Goal: Information Seeking & Learning: Learn about a topic

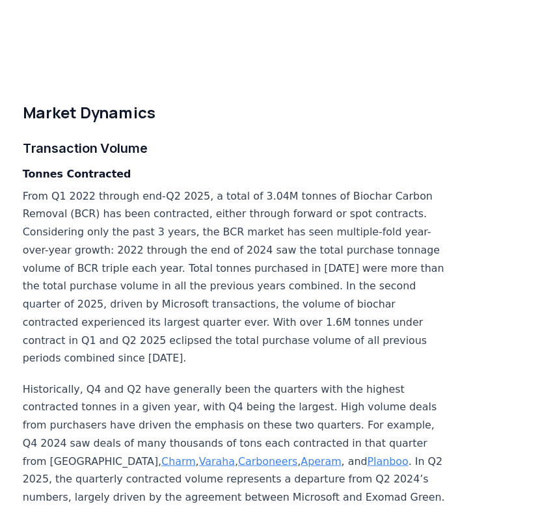
scroll to position [3294, 0]
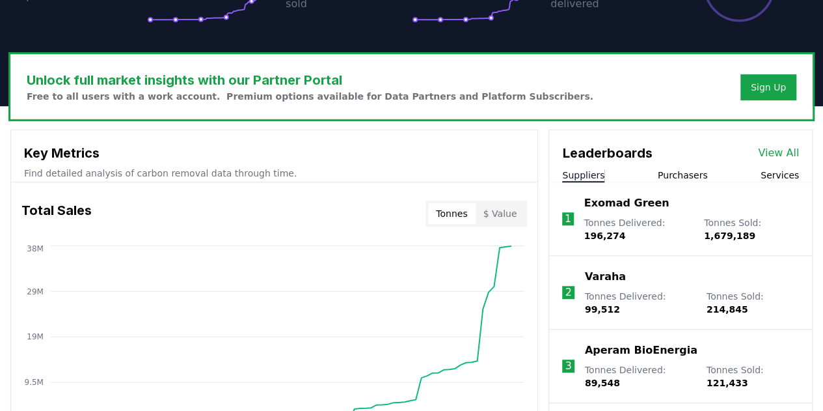
scroll to position [347, 0]
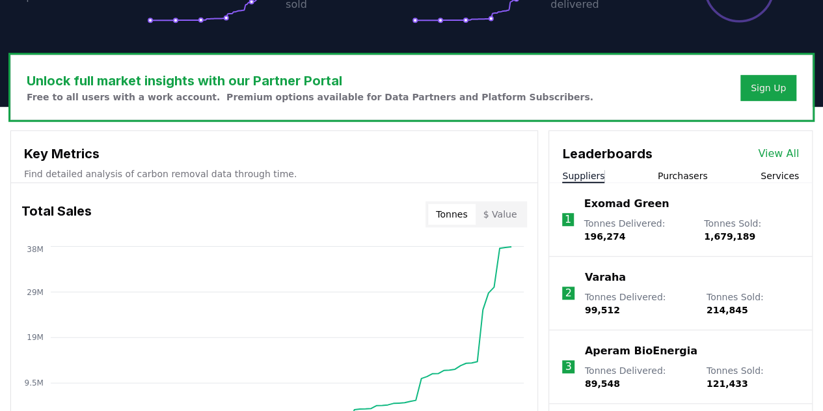
click at [776, 153] on link "View All" at bounding box center [778, 154] width 41 height 16
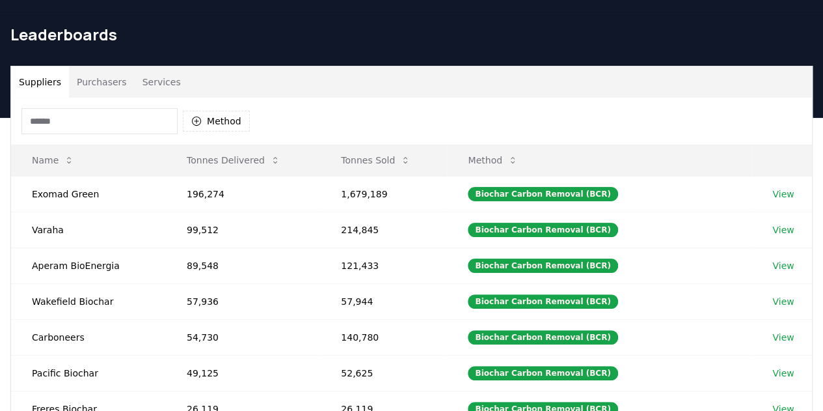
scroll to position [33, 0]
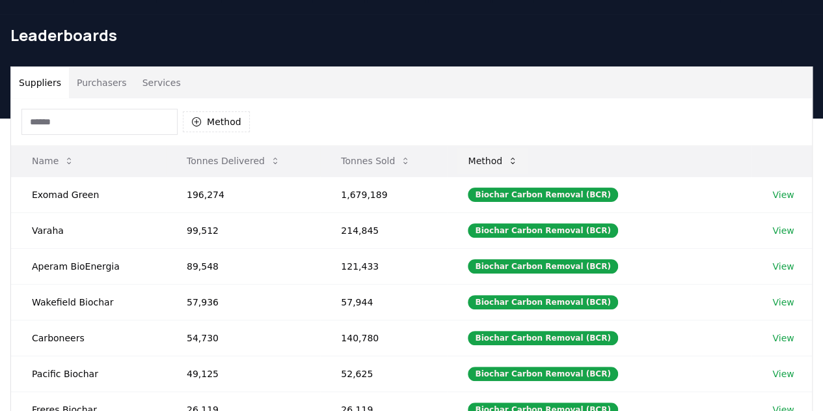
click at [518, 157] on icon at bounding box center [513, 161] width 10 height 10
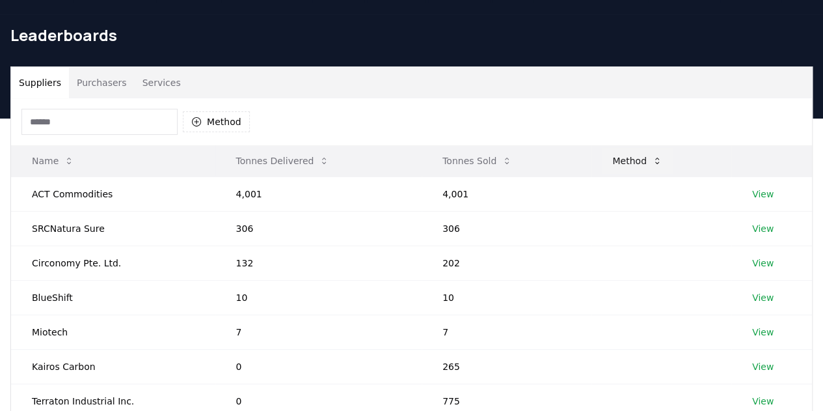
click at [642, 164] on button "Method" at bounding box center [637, 161] width 71 height 26
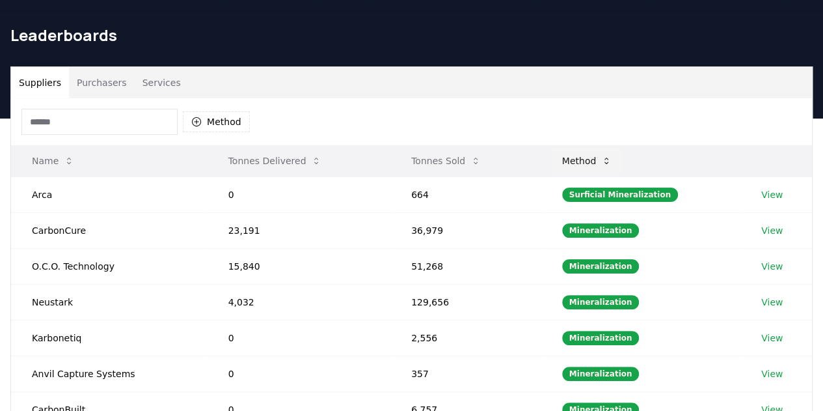
click at [608, 158] on icon at bounding box center [607, 160] width 4 height 7
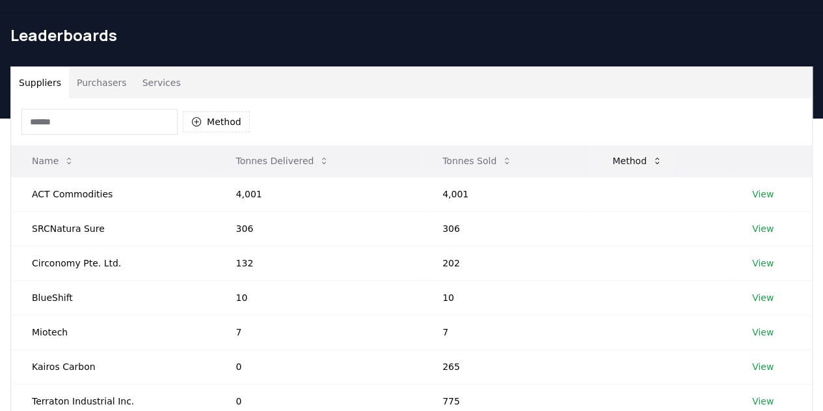
click at [610, 158] on button "Method" at bounding box center [637, 161] width 71 height 26
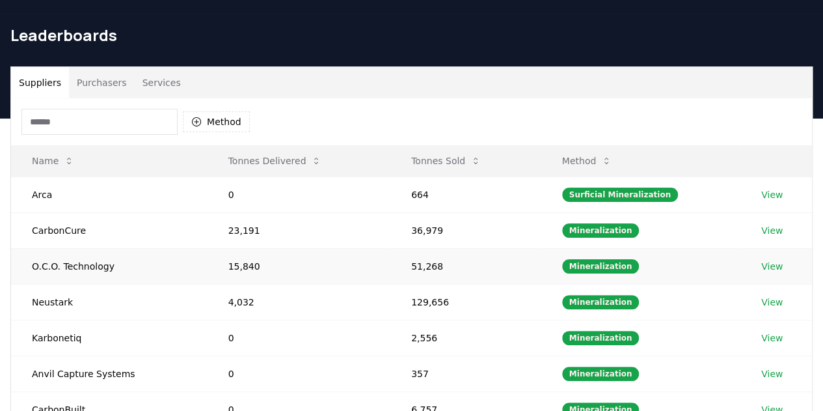
scroll to position [462, 0]
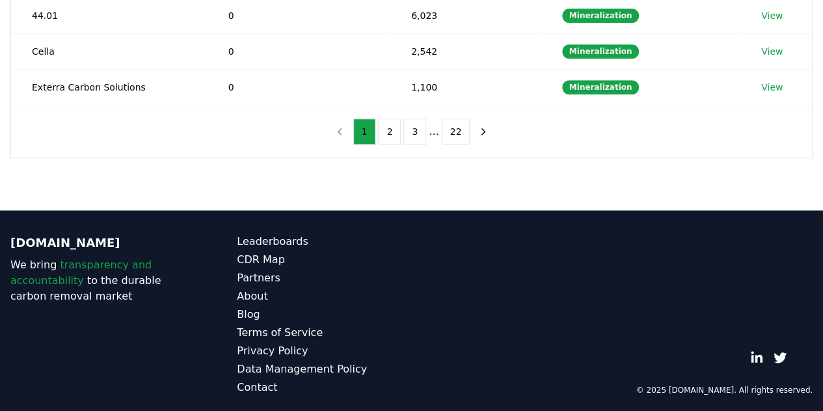
click at [345, 122] on nav "1 2 3 ... 22" at bounding box center [412, 131] width 167 height 26
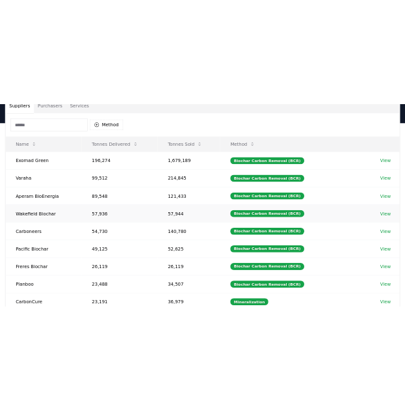
scroll to position [111, 0]
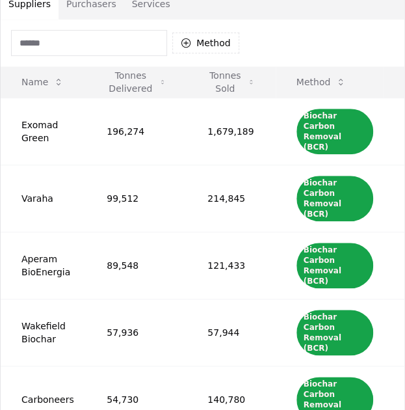
click at [270, 49] on div "Method" at bounding box center [203, 43] width 404 height 47
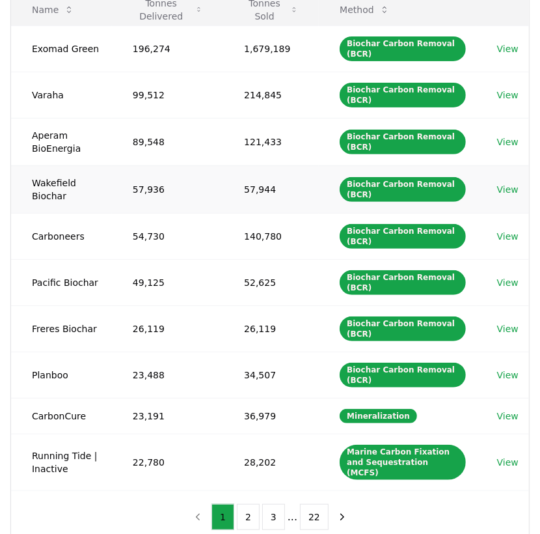
scroll to position [0, 0]
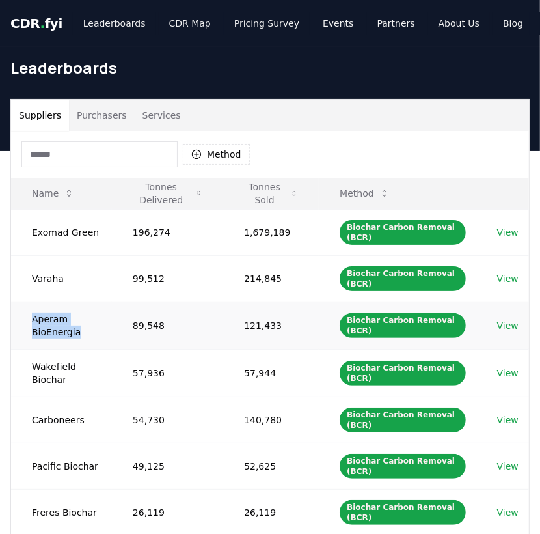
drag, startPoint x: 97, startPoint y: 336, endPoint x: 30, endPoint y: 323, distance: 68.4
click at [30, 323] on td "Aperam BioEnergia" at bounding box center [61, 325] width 101 height 48
copy td "Aperam BioEnergia"
